Goal: Transaction & Acquisition: Purchase product/service

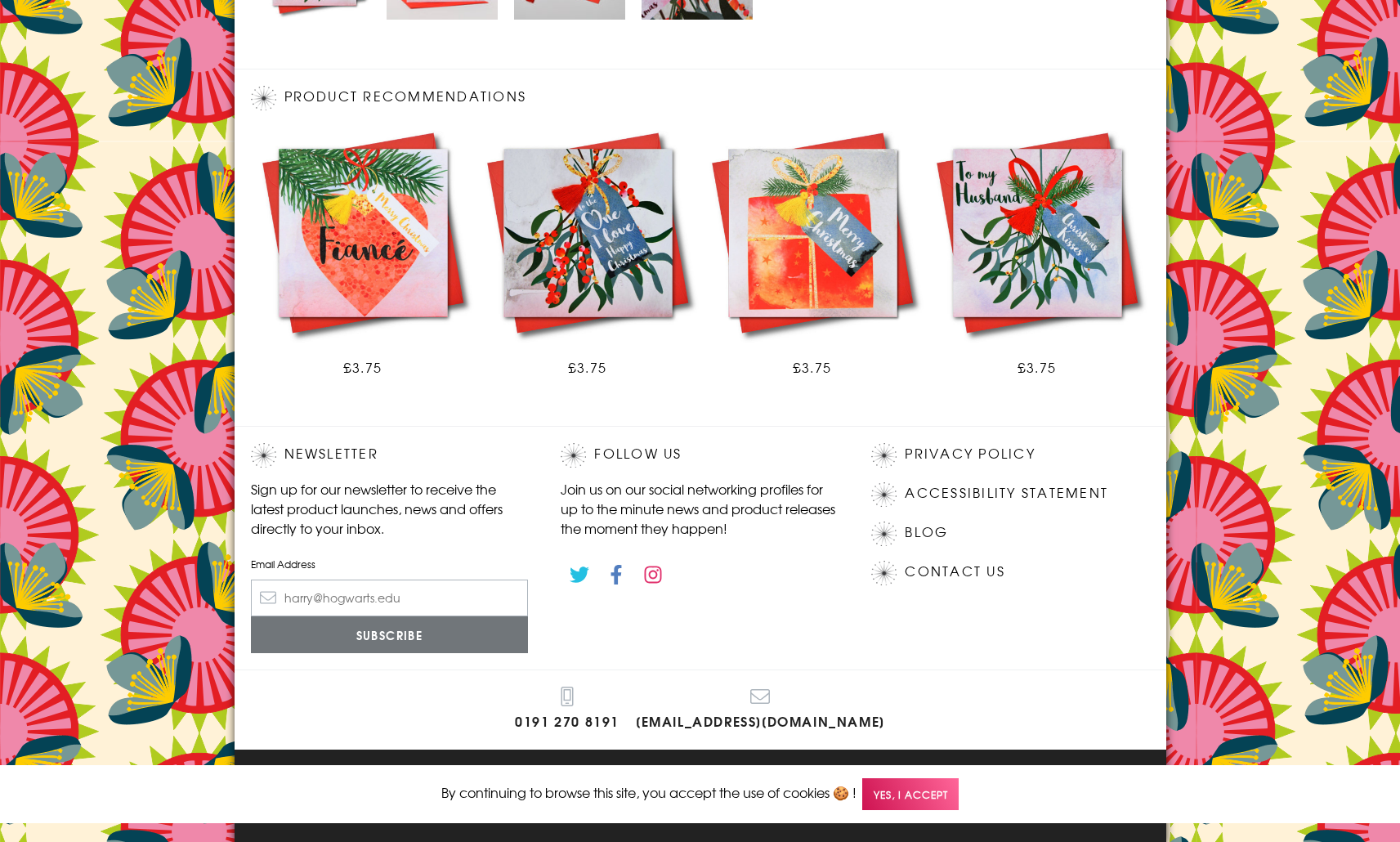
scroll to position [844, 0]
